Goal: Find specific page/section: Find specific page/section

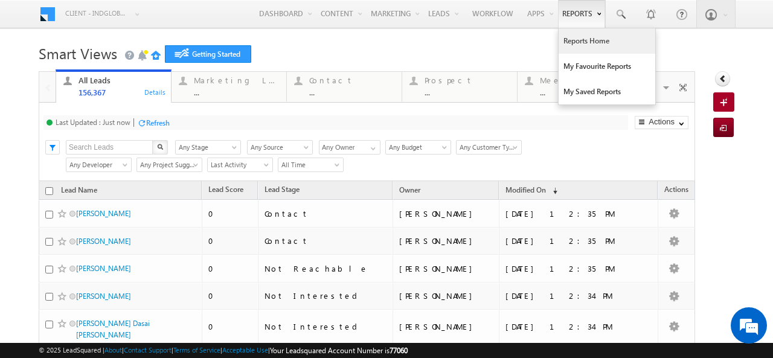
click at [575, 47] on link "Reports Home" at bounding box center [607, 40] width 97 height 25
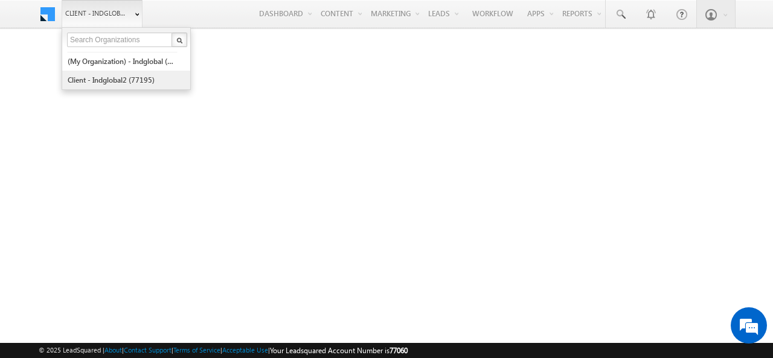
click at [105, 80] on link "Client - indglobal2 (77195)" at bounding box center [122, 80] width 111 height 19
